Goal: Contribute content: Add original content to the website for others to see

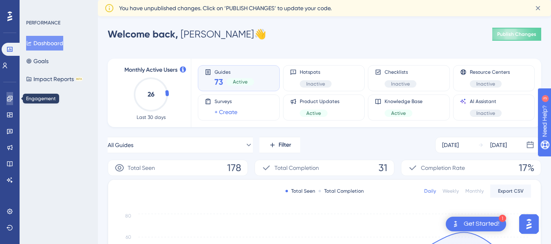
click at [13, 103] on link at bounding box center [10, 98] width 7 height 13
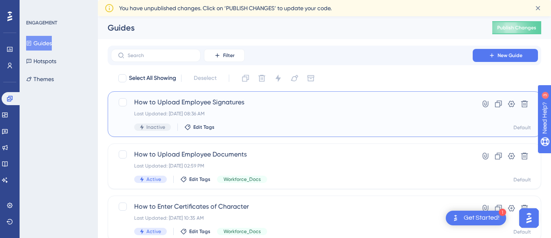
click at [199, 100] on span "How to Upload Employee Signatures" at bounding box center [291, 102] width 315 height 10
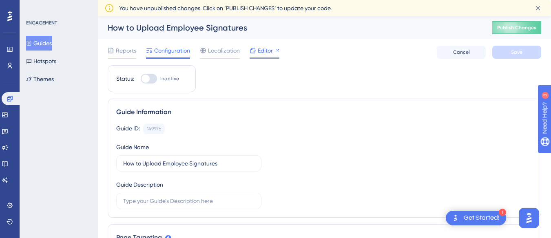
click at [264, 49] on span "Editor" at bounding box center [265, 51] width 15 height 10
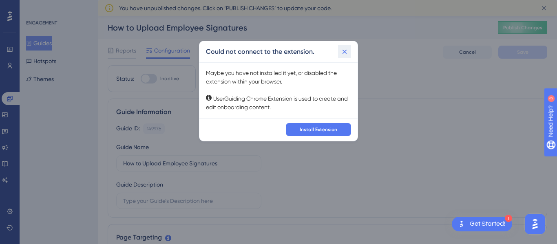
click at [348, 51] on icon at bounding box center [345, 52] width 8 height 8
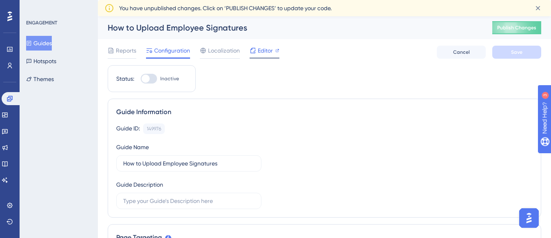
click at [256, 53] on div "Editor" at bounding box center [265, 51] width 30 height 10
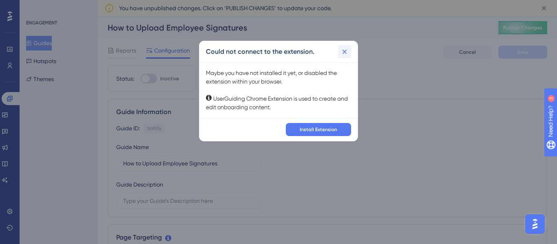
click at [348, 51] on icon at bounding box center [345, 52] width 8 height 8
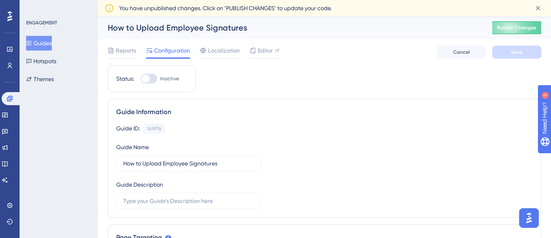
click at [330, 124] on div "Guide ID: 149976 Copy" at bounding box center [324, 129] width 416 height 11
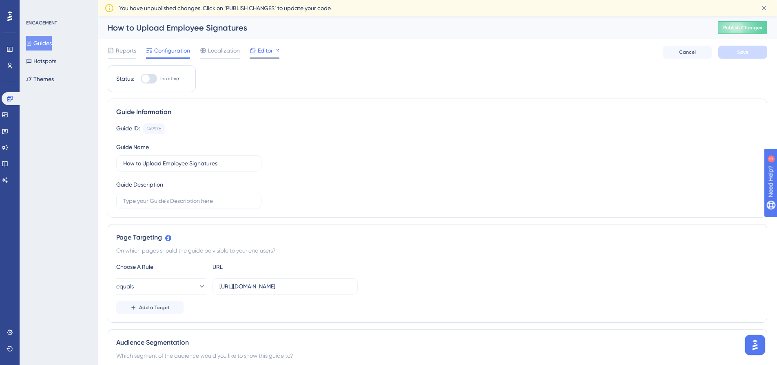
click at [276, 48] on div at bounding box center [277, 51] width 4 height 10
click at [268, 52] on span "Editor" at bounding box center [265, 51] width 15 height 10
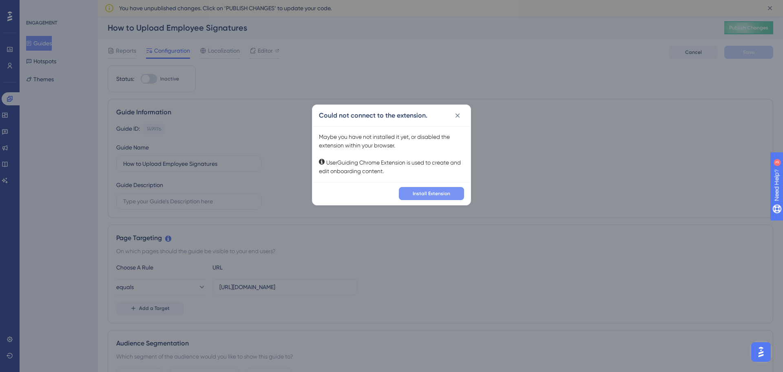
click at [425, 194] on span "Install Extension" at bounding box center [432, 193] width 38 height 7
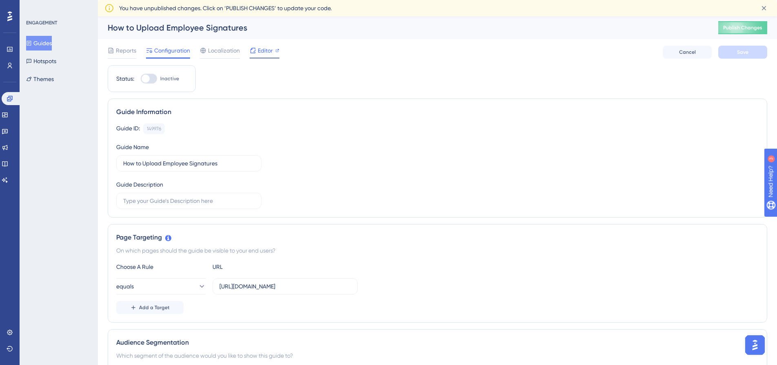
click at [252, 47] on div at bounding box center [253, 51] width 7 height 10
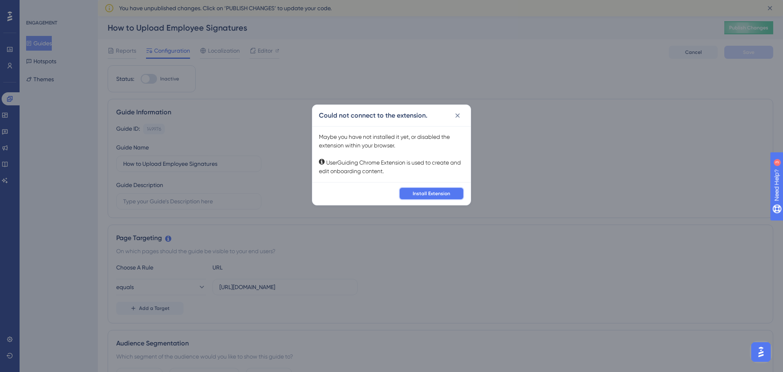
click at [447, 193] on span "Install Extension" at bounding box center [432, 193] width 38 height 7
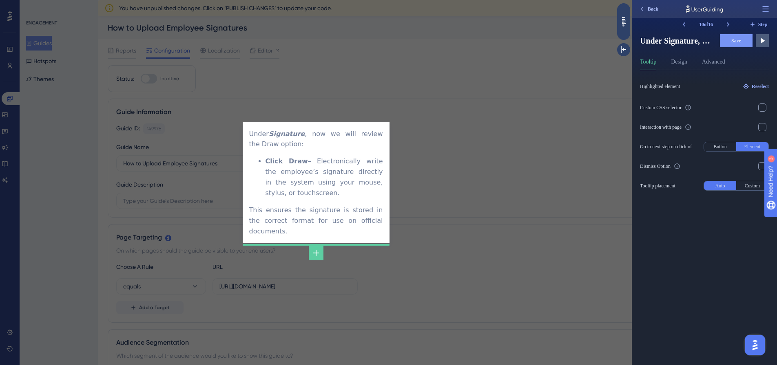
click at [653, 9] on span "Back" at bounding box center [653, 9] width 11 height 7
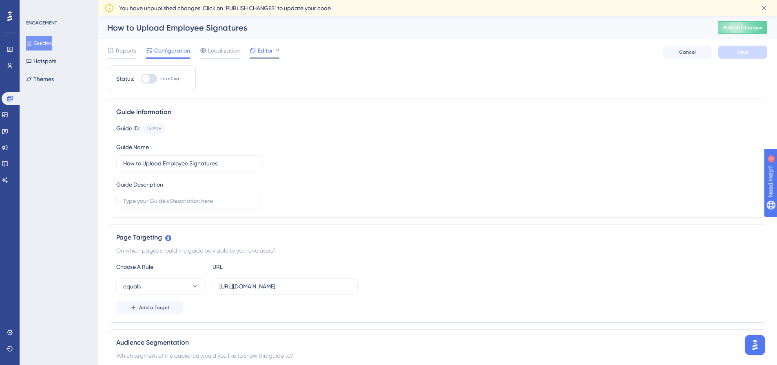
click at [279, 46] on div "Reports Configuration Localization Editor Cancel Save" at bounding box center [438, 52] width 660 height 26
click at [274, 48] on div "Editor" at bounding box center [265, 51] width 30 height 10
click at [151, 81] on div at bounding box center [149, 79] width 16 height 10
click at [141, 79] on input "Inactive" at bounding box center [140, 79] width 0 height 0
checkbox input "true"
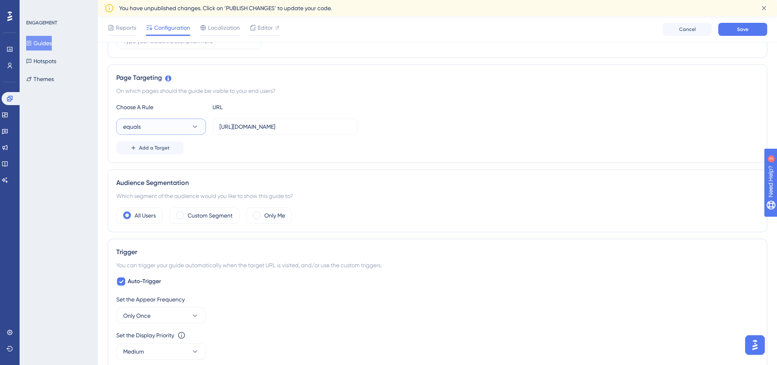
click at [184, 125] on button "equals" at bounding box center [161, 127] width 90 height 16
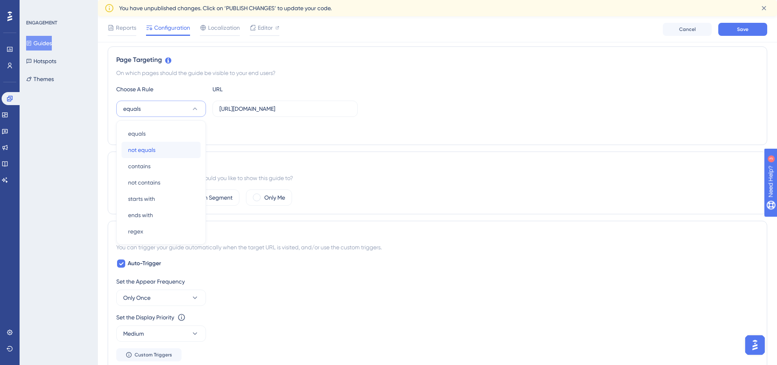
click at [172, 147] on div "not equals not equals" at bounding box center [161, 150] width 66 height 16
click at [250, 114] on label "https://test-dotnetcore.hrplus.net/" at bounding box center [285, 109] width 145 height 16
click at [250, 113] on input "https://test-dotnetcore.hrplus.net/" at bounding box center [284, 108] width 131 height 9
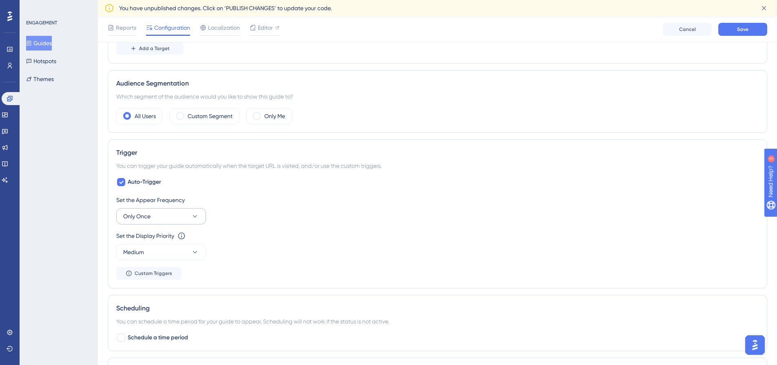
scroll to position [344, 0]
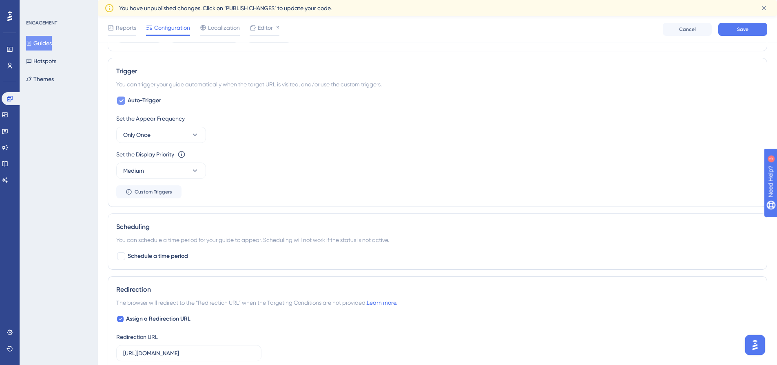
type input "#"
click at [124, 103] on div at bounding box center [121, 101] width 8 height 8
checkbox input "false"
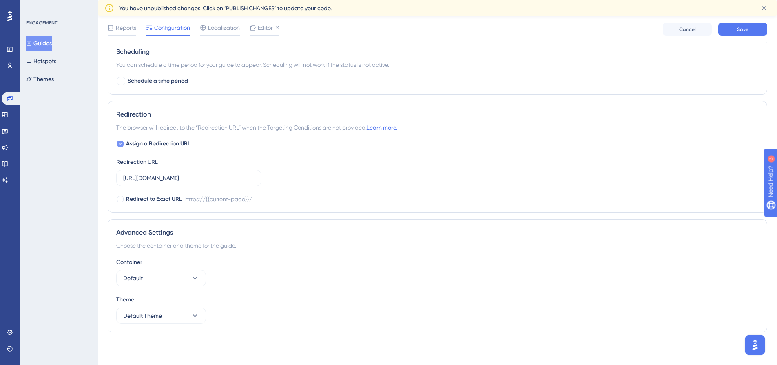
click at [120, 143] on icon at bounding box center [120, 144] width 3 height 7
checkbox input "false"
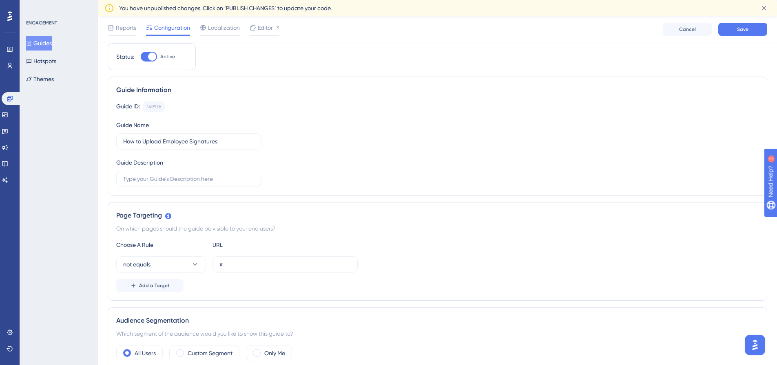
scroll to position [0, 0]
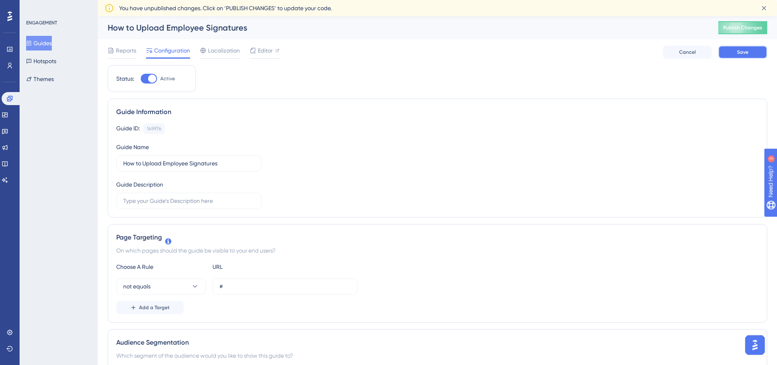
click at [738, 50] on span "Save" at bounding box center [742, 52] width 11 height 7
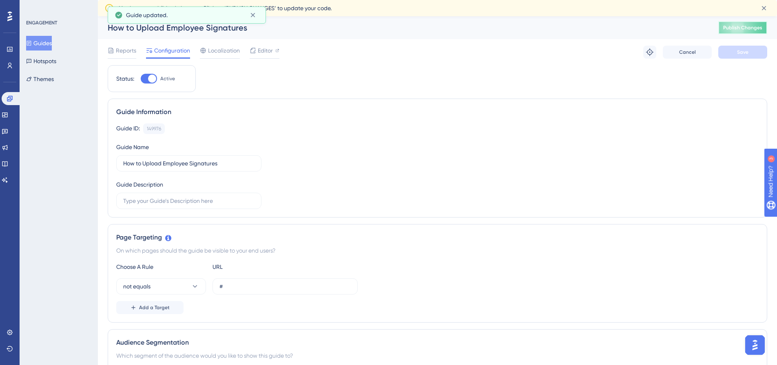
click at [752, 25] on span "Publish Changes" at bounding box center [742, 27] width 39 height 7
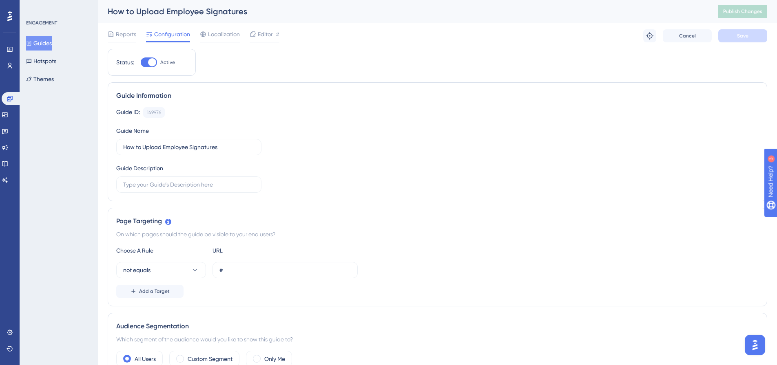
click at [47, 41] on button "Guides" at bounding box center [39, 43] width 26 height 15
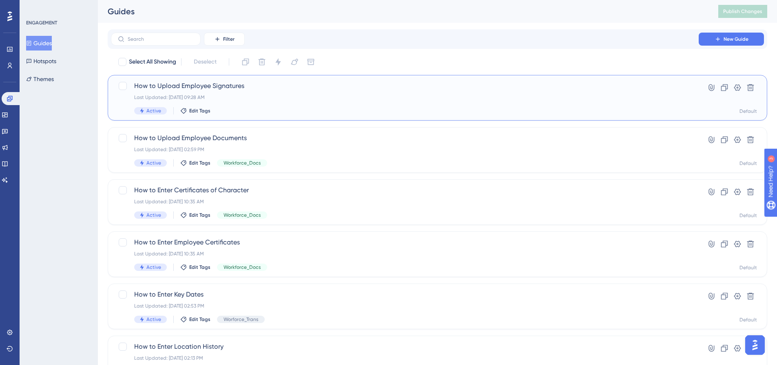
click at [197, 107] on div "Active Edit Tags" at bounding box center [404, 110] width 541 height 7
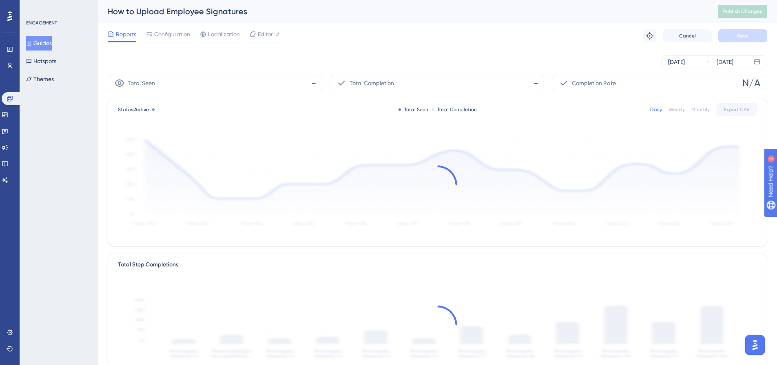
drag, startPoint x: 56, startPoint y: 44, endPoint x: 80, endPoint y: 44, distance: 23.3
click at [52, 44] on button "Guides" at bounding box center [39, 43] width 26 height 15
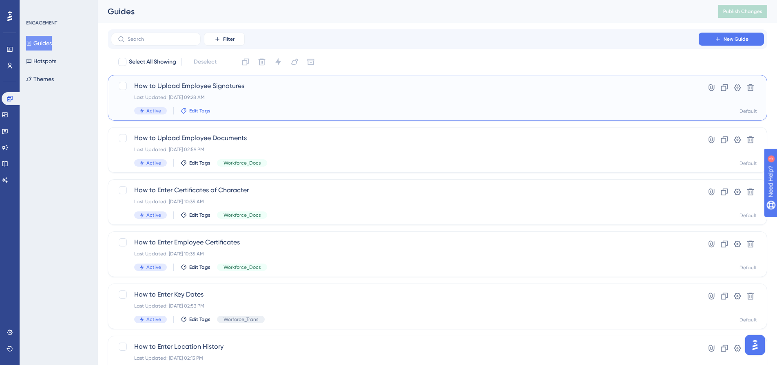
click at [197, 111] on span "Edit Tags" at bounding box center [199, 111] width 21 height 7
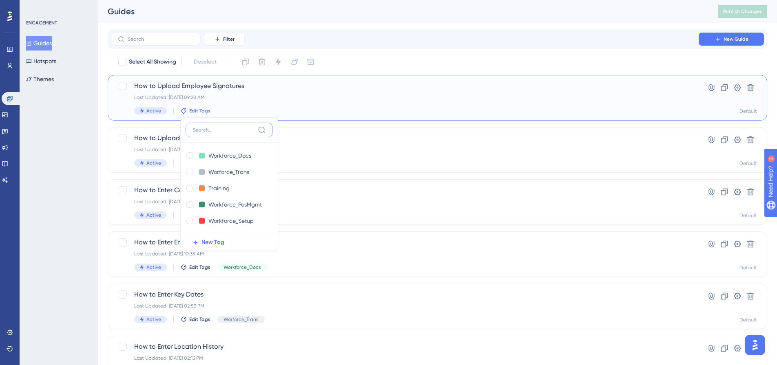
scroll to position [2, 0]
drag, startPoint x: 189, startPoint y: 156, endPoint x: 198, endPoint y: 153, distance: 9.3
click at [188, 156] on div at bounding box center [189, 154] width 7 height 7
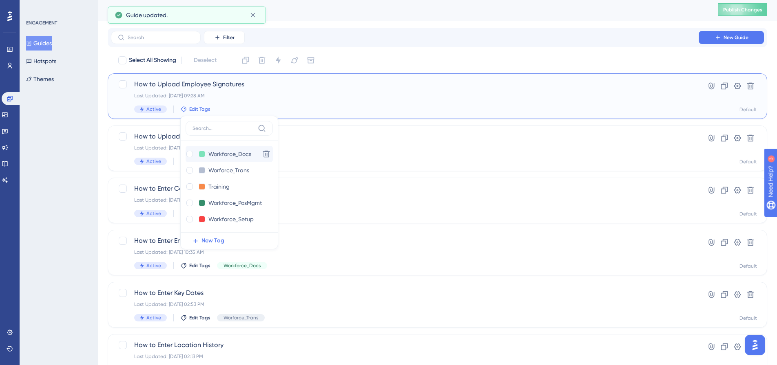
checkbox input "true"
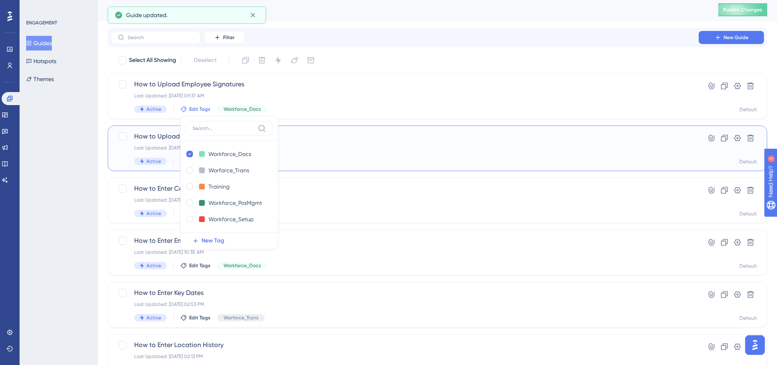
click at [156, 133] on span "How to Upload Employee Documents" at bounding box center [404, 137] width 541 height 10
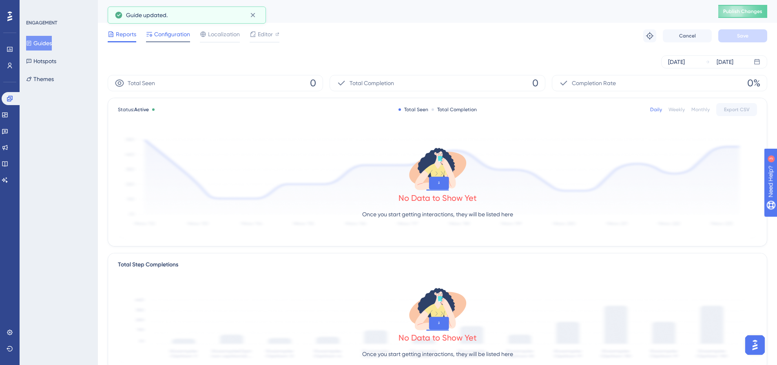
click at [173, 34] on span "Configuration" at bounding box center [172, 34] width 36 height 10
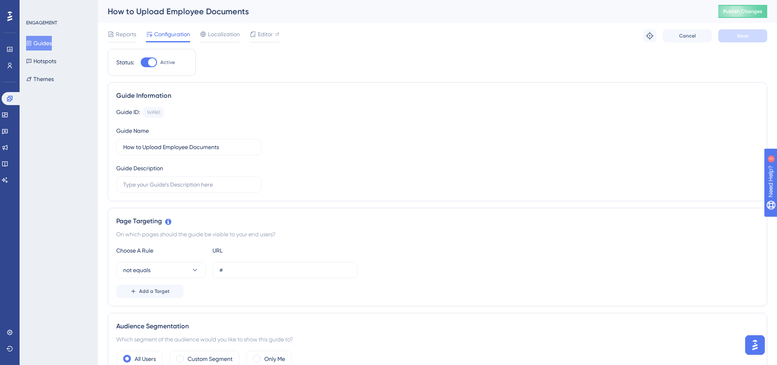
click at [44, 39] on button "Guides" at bounding box center [39, 43] width 26 height 15
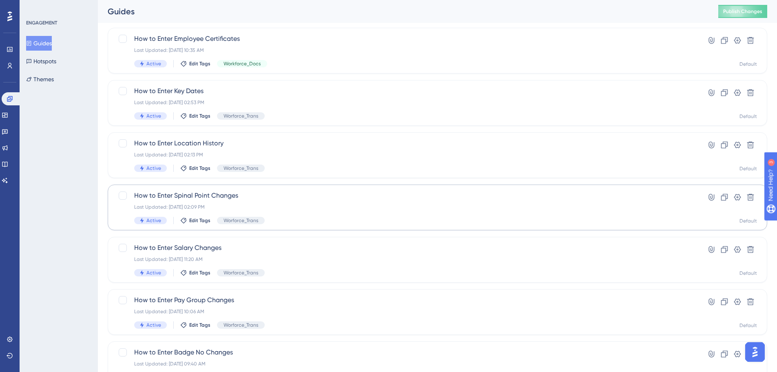
scroll to position [261, 0]
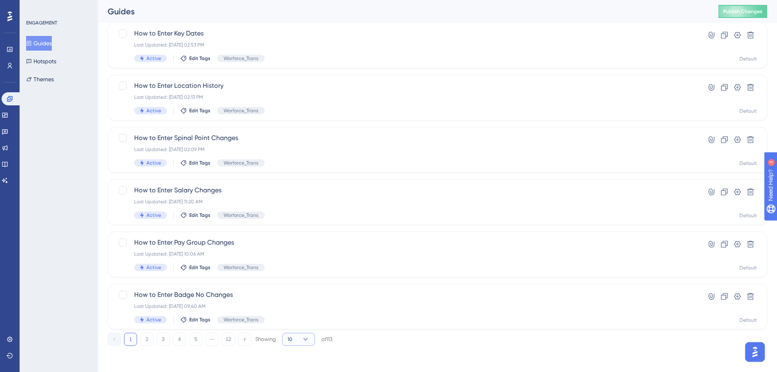
click at [299, 342] on button "10" at bounding box center [298, 338] width 33 height 13
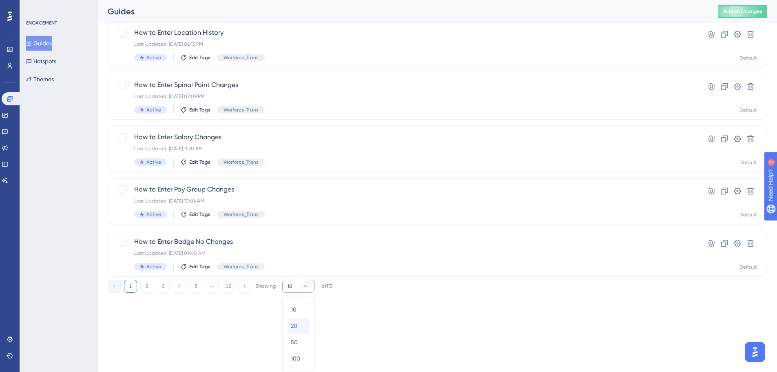
click at [299, 330] on div "20 20" at bounding box center [298, 325] width 15 height 16
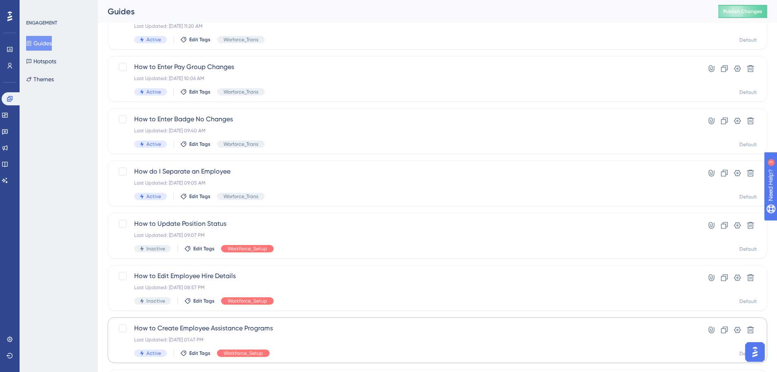
scroll to position [518, 0]
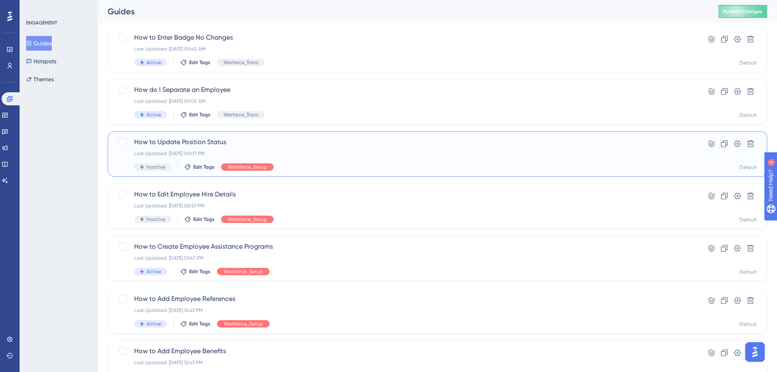
click at [203, 137] on span "How to Update Position Status" at bounding box center [404, 142] width 541 height 10
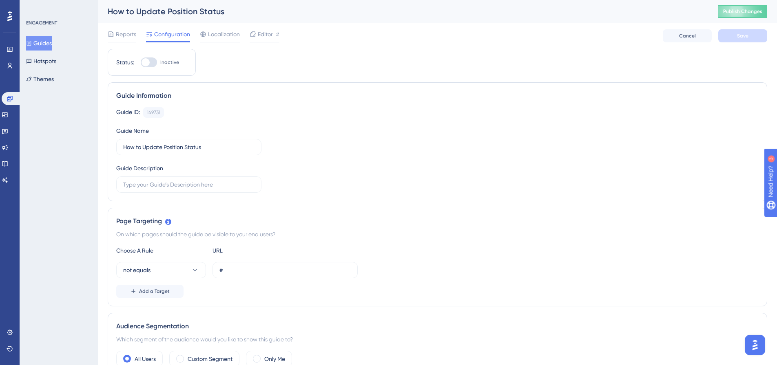
click at [154, 62] on div at bounding box center [149, 63] width 16 height 10
click at [141, 62] on input "Inactive" at bounding box center [140, 62] width 0 height 0
checkbox input "true"
click at [731, 38] on button "Save" at bounding box center [742, 35] width 49 height 13
click at [39, 44] on button "Guides" at bounding box center [39, 43] width 26 height 15
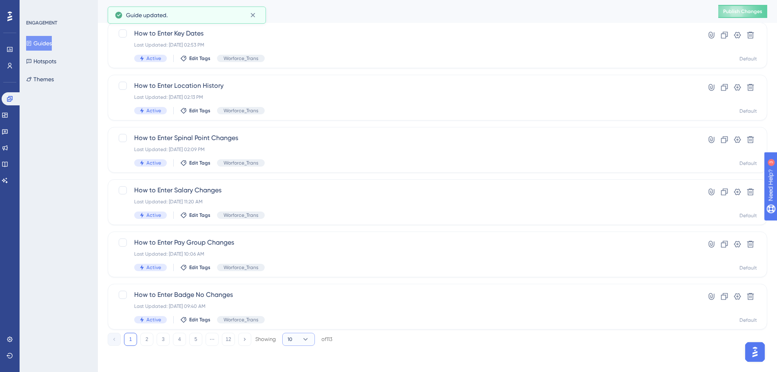
click at [305, 334] on button "10" at bounding box center [298, 338] width 33 height 13
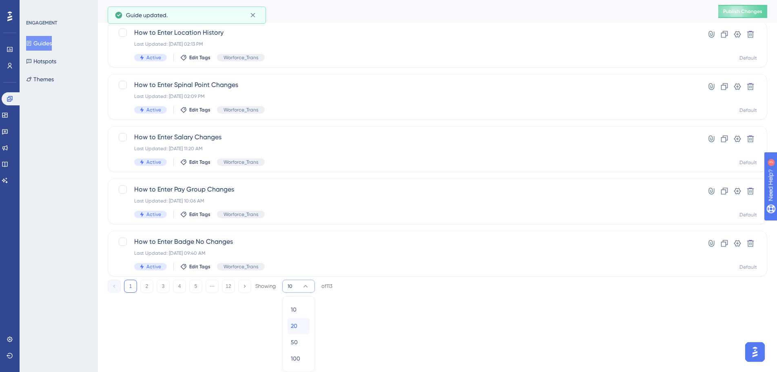
click at [297, 319] on div "20 20" at bounding box center [298, 325] width 15 height 16
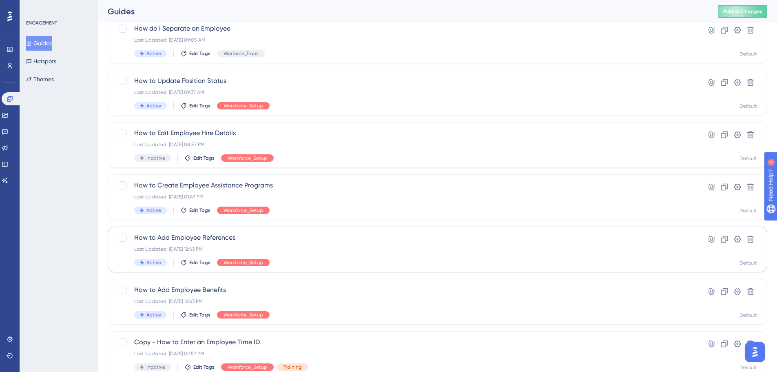
scroll to position [539, 0]
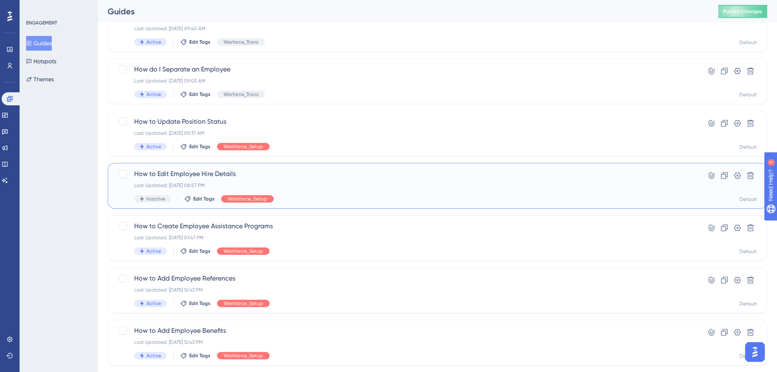
click at [198, 173] on span "How to Edit Employee Hire Details" at bounding box center [404, 174] width 541 height 10
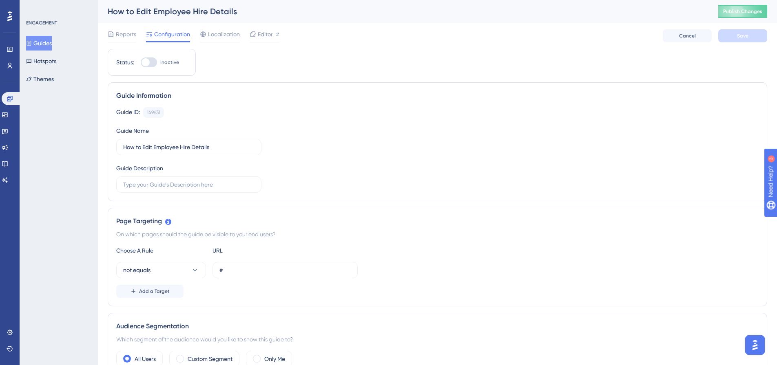
click at [147, 63] on div at bounding box center [146, 62] width 8 height 8
click at [141, 63] on input "Inactive" at bounding box center [140, 62] width 0 height 0
checkbox input "true"
click at [751, 32] on button "Save" at bounding box center [742, 35] width 49 height 13
click at [736, 5] on button "Publish Changes" at bounding box center [742, 11] width 49 height 13
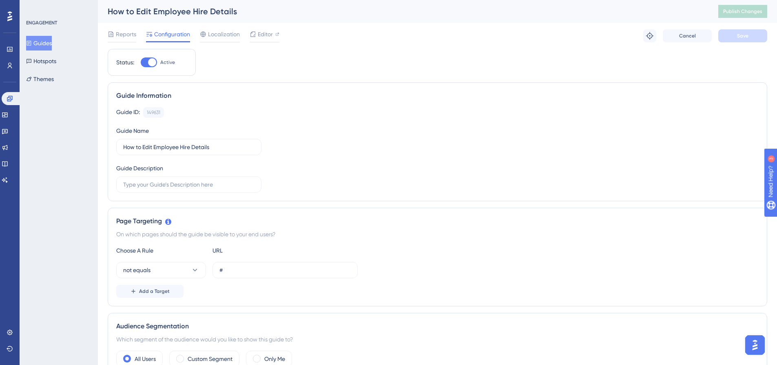
drag, startPoint x: 46, startPoint y: 47, endPoint x: 53, endPoint y: 47, distance: 6.9
click at [47, 47] on button "Guides" at bounding box center [39, 43] width 26 height 15
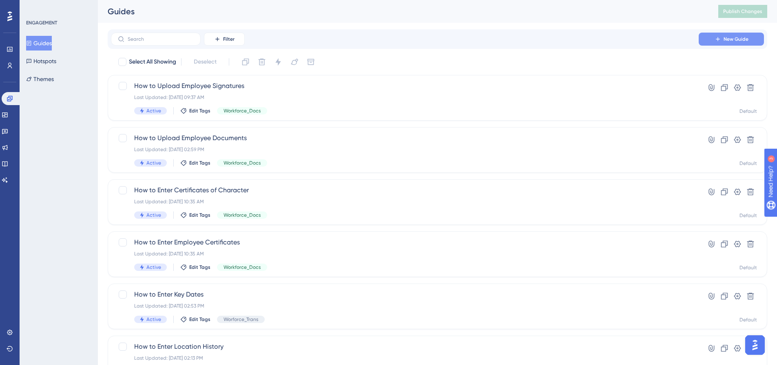
click at [720, 35] on button "New Guide" at bounding box center [731, 39] width 65 height 13
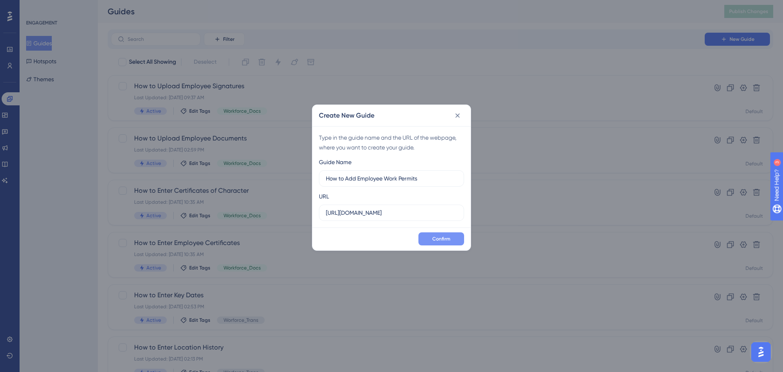
type input "How to Add Employee Work Permits"
click at [456, 237] on button "Confirm" at bounding box center [441, 238] width 46 height 13
